Goal: Transaction & Acquisition: Book appointment/travel/reservation

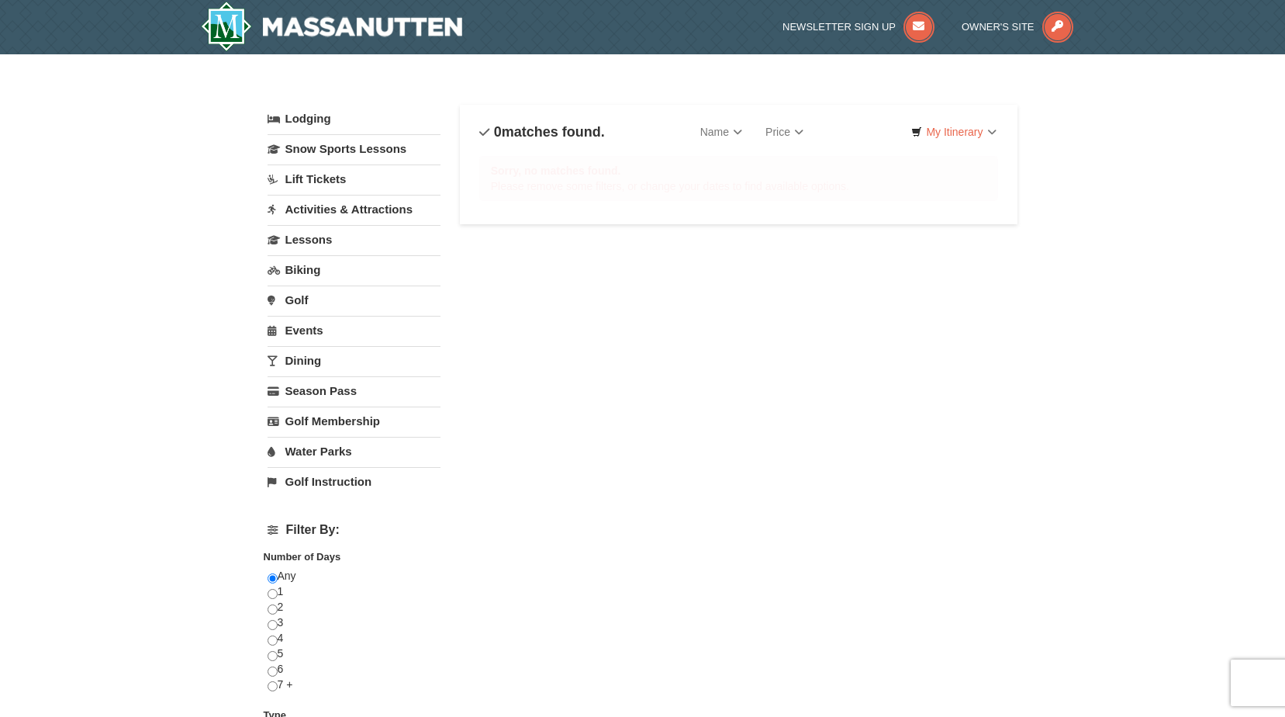
select select "9"
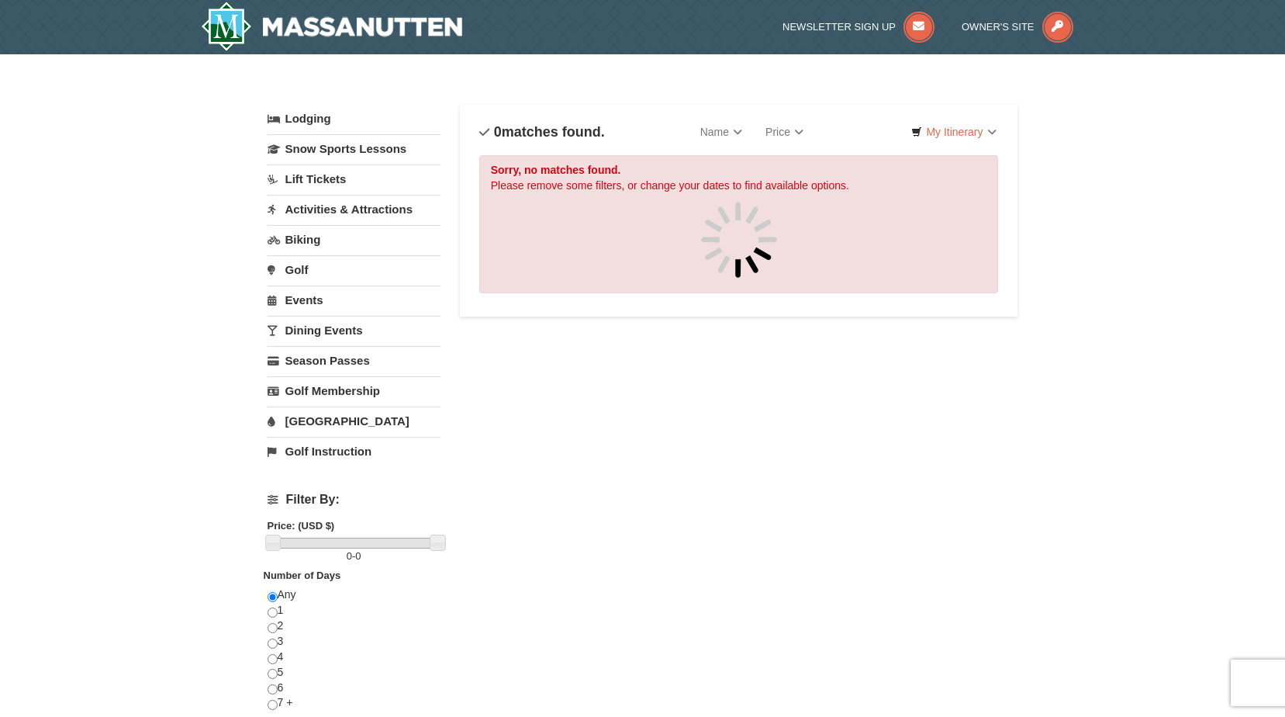
drag, startPoint x: 337, startPoint y: 342, endPoint x: 335, endPoint y: 333, distance: 8.8
click at [337, 342] on link "Dining Events" at bounding box center [354, 330] width 173 height 29
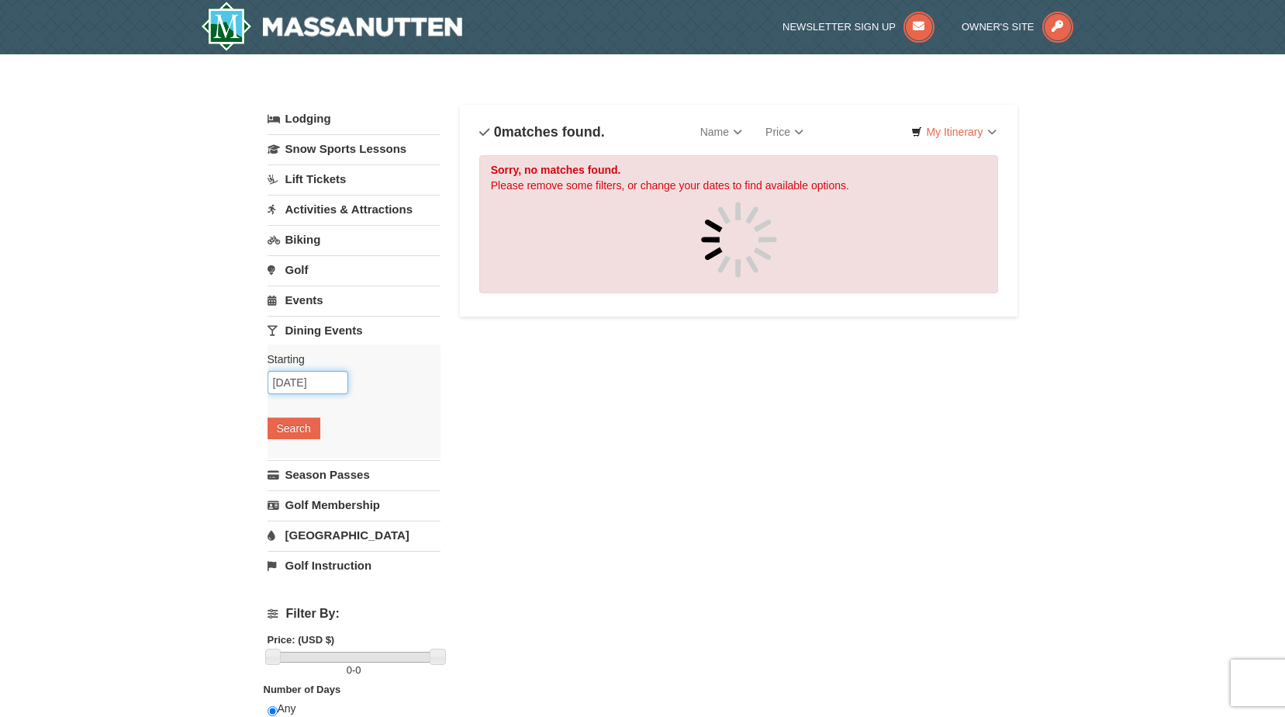
click at [330, 382] on input "[DATE]" at bounding box center [308, 382] width 81 height 23
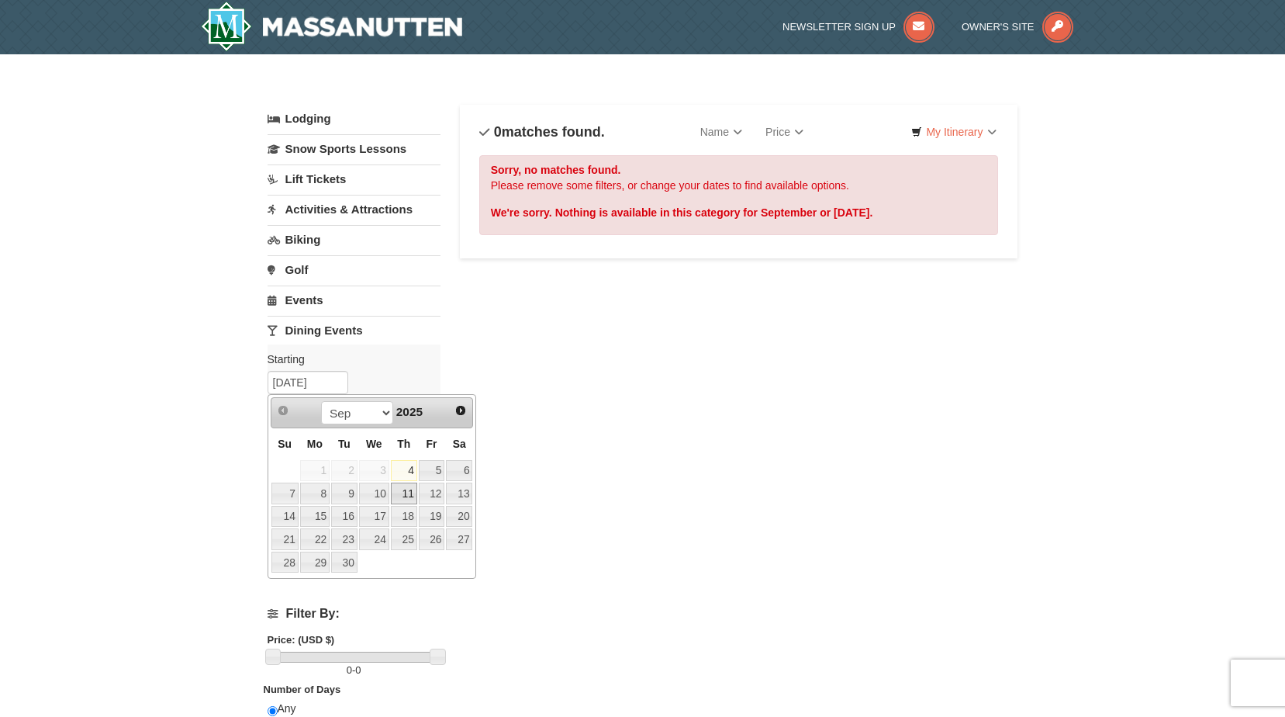
click at [406, 499] on link "11" at bounding box center [404, 493] width 26 height 22
type input "[DATE]"
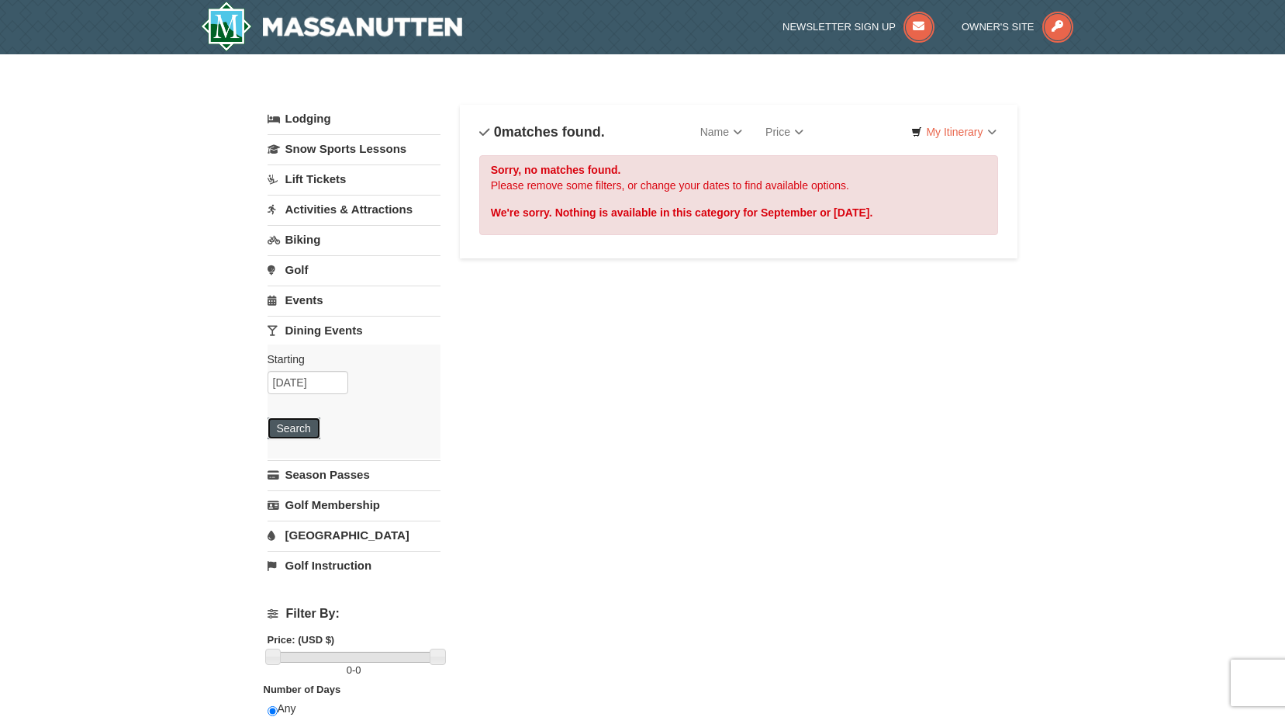
click at [304, 424] on button "Search" at bounding box center [294, 428] width 53 height 22
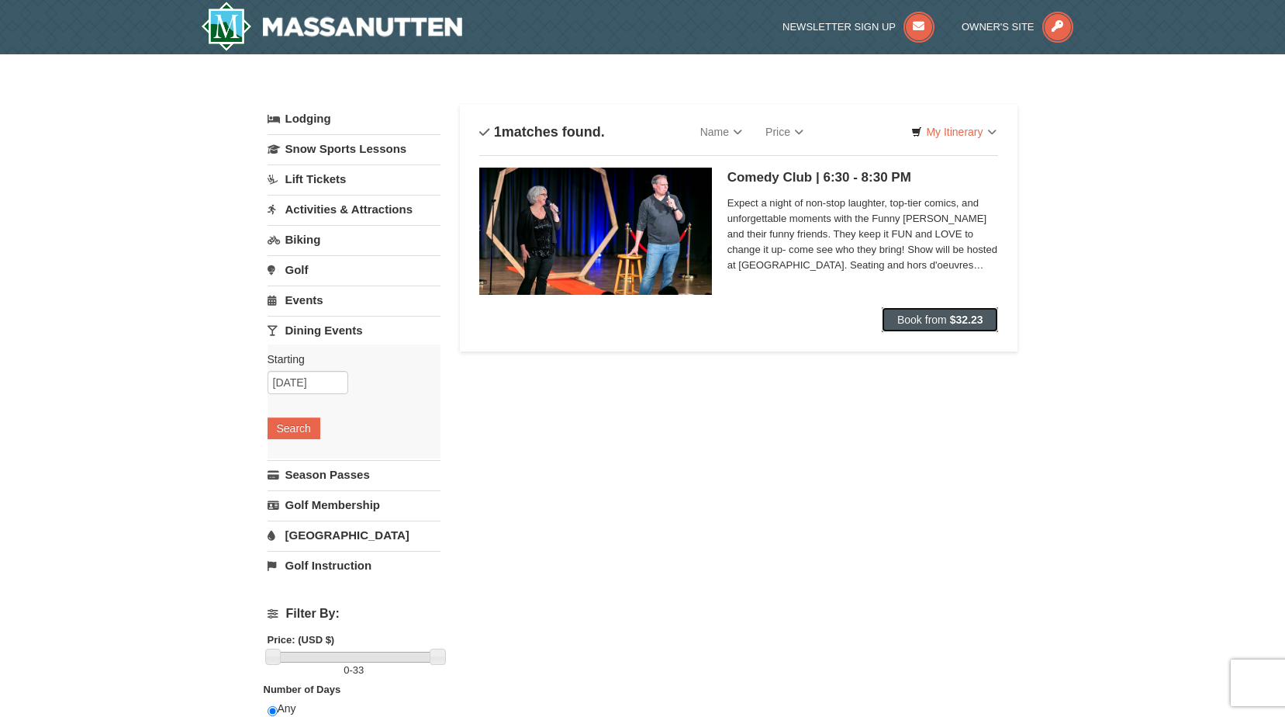
click at [937, 320] on span "Book from" at bounding box center [922, 319] width 50 height 12
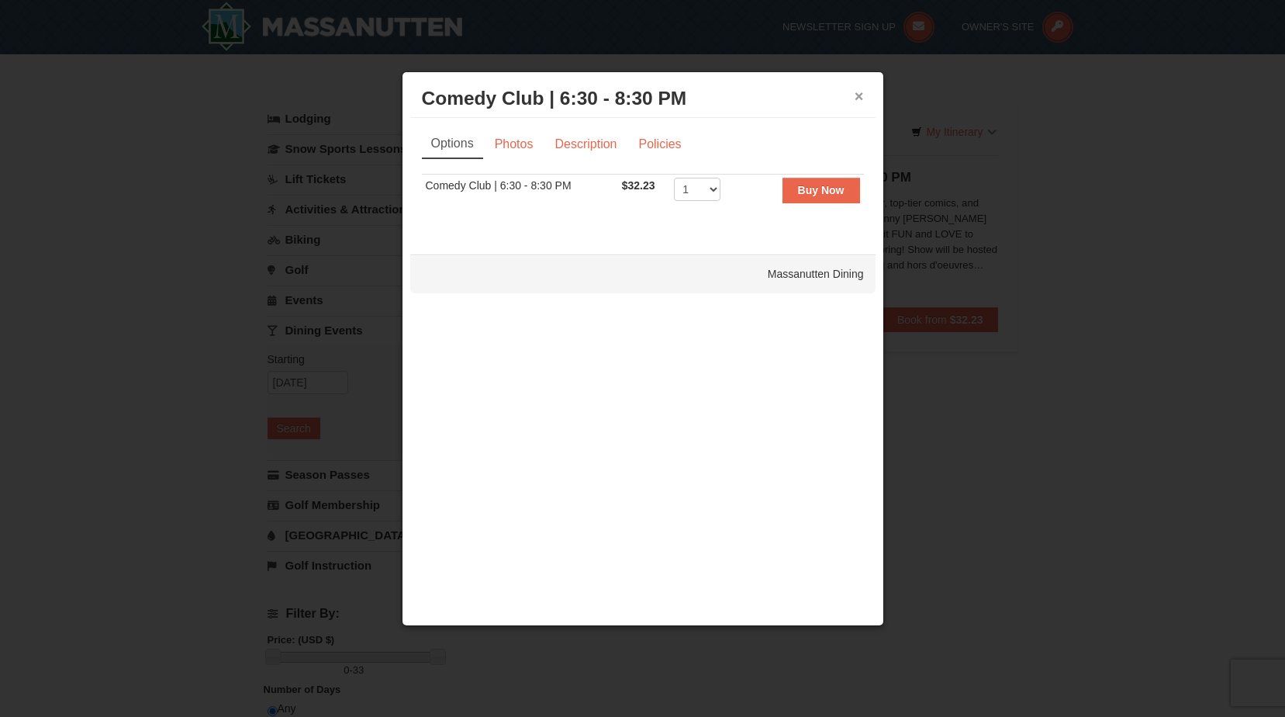
click at [862, 95] on button "×" at bounding box center [859, 96] width 9 height 16
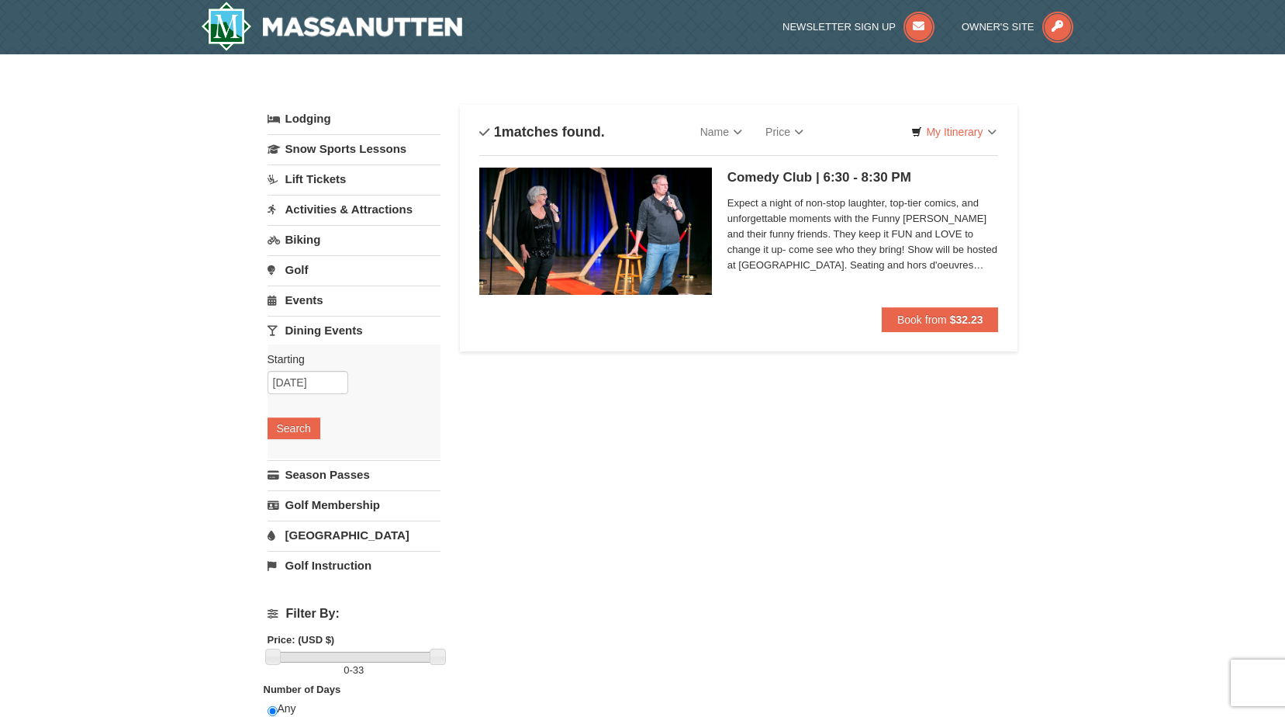
click at [813, 251] on span "Expect a night of non-stop laughter, top-tier comics, and unforgettable moments…" at bounding box center [862, 234] width 271 height 78
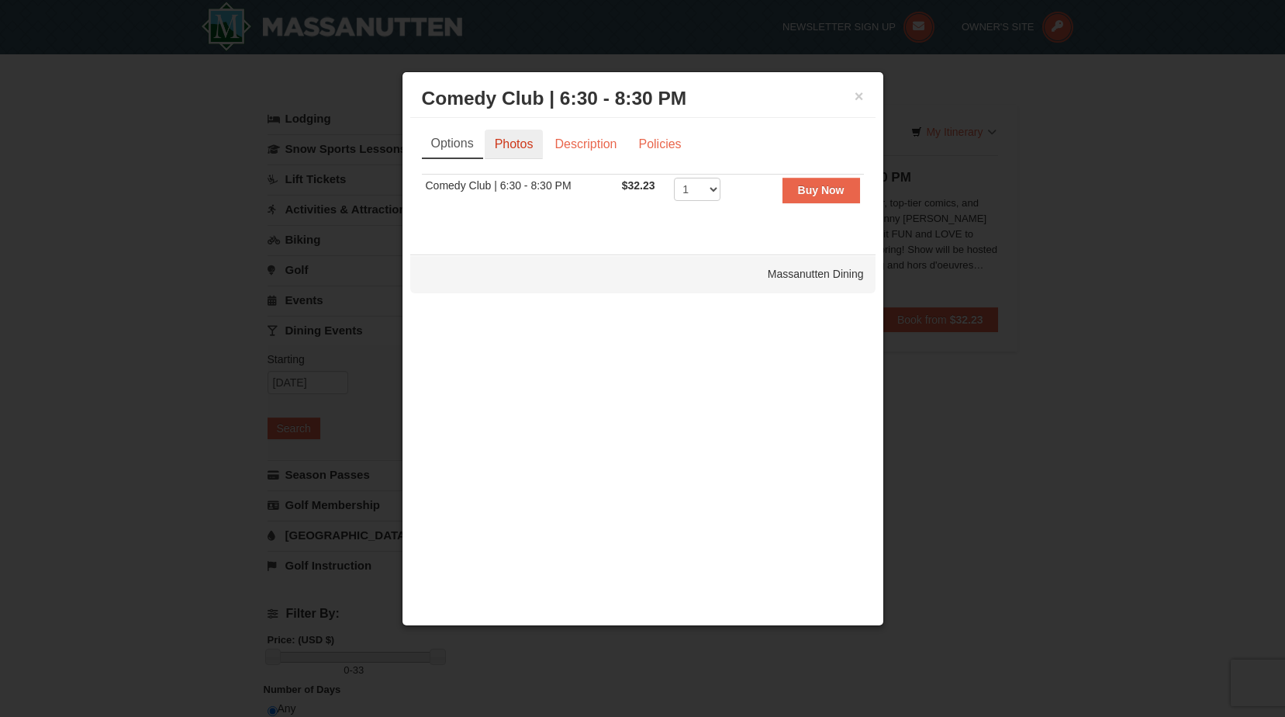
click at [517, 136] on link "Photos" at bounding box center [514, 144] width 59 height 29
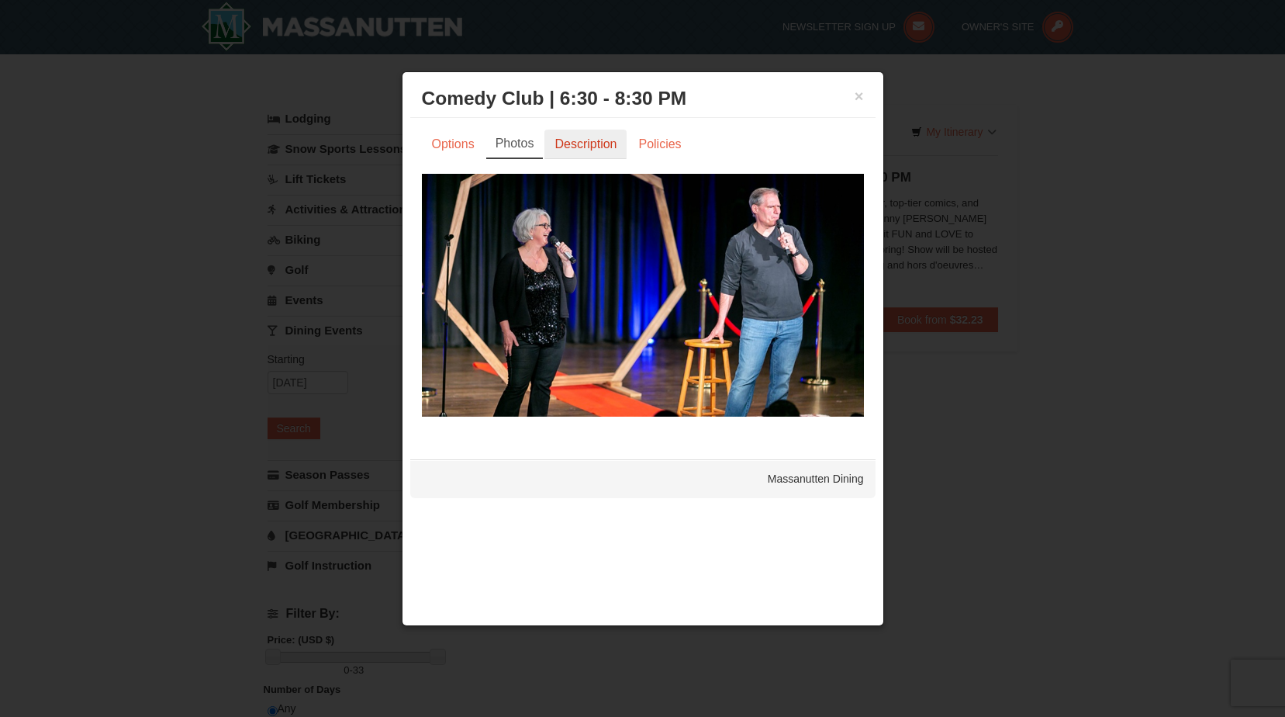
click at [586, 150] on link "Description" at bounding box center [585, 144] width 82 height 29
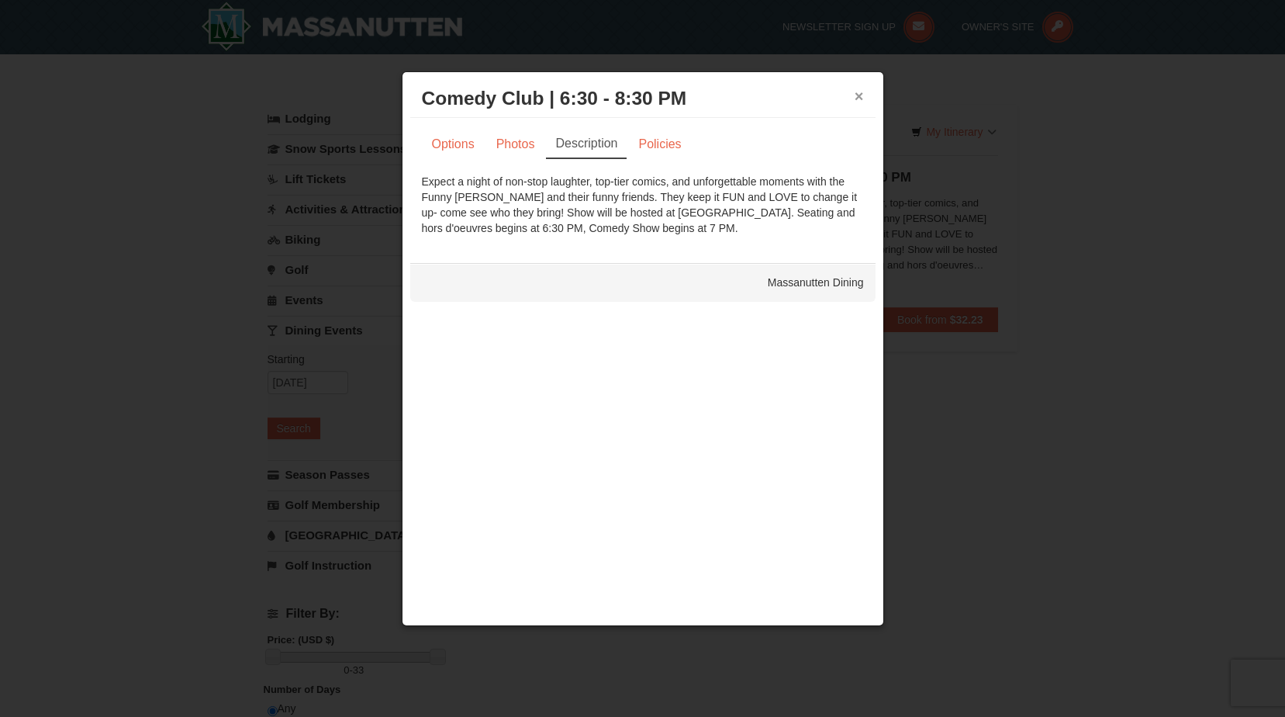
click at [862, 99] on button "×" at bounding box center [859, 96] width 9 height 16
